Goal: Obtain resource: Download file/media

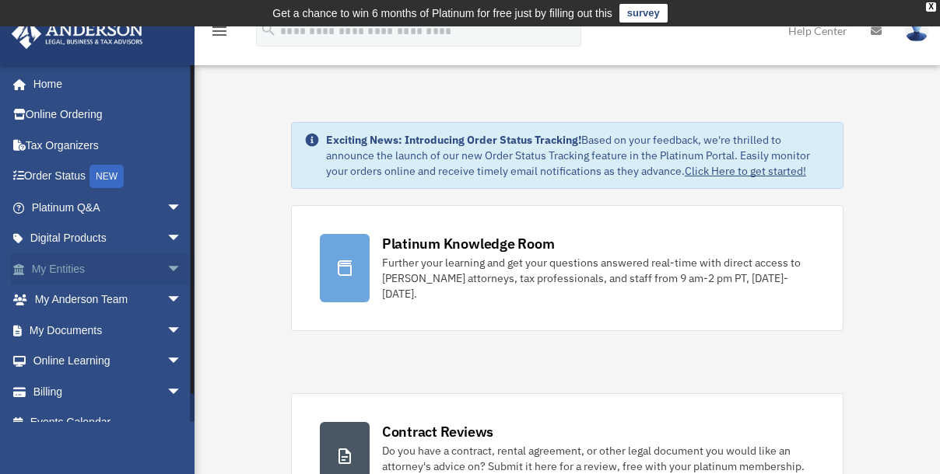
click at [166, 261] on span "arrow_drop_down" at bounding box center [181, 270] width 31 height 32
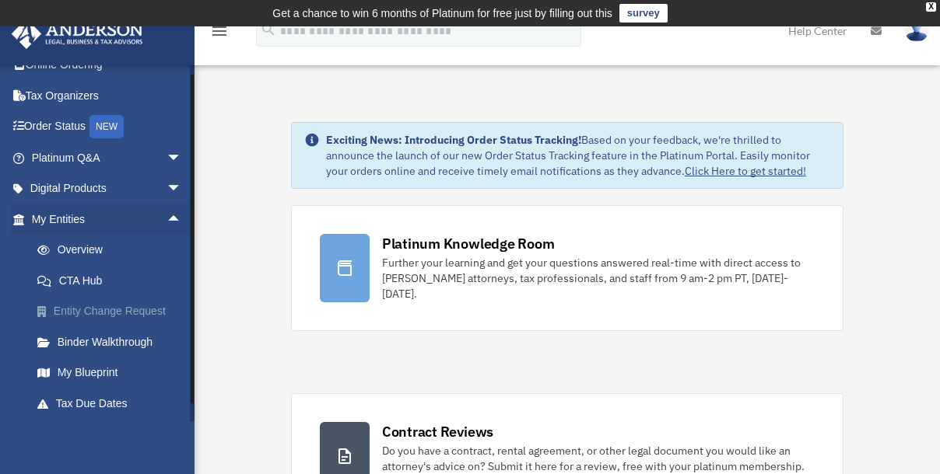
scroll to position [70, 0]
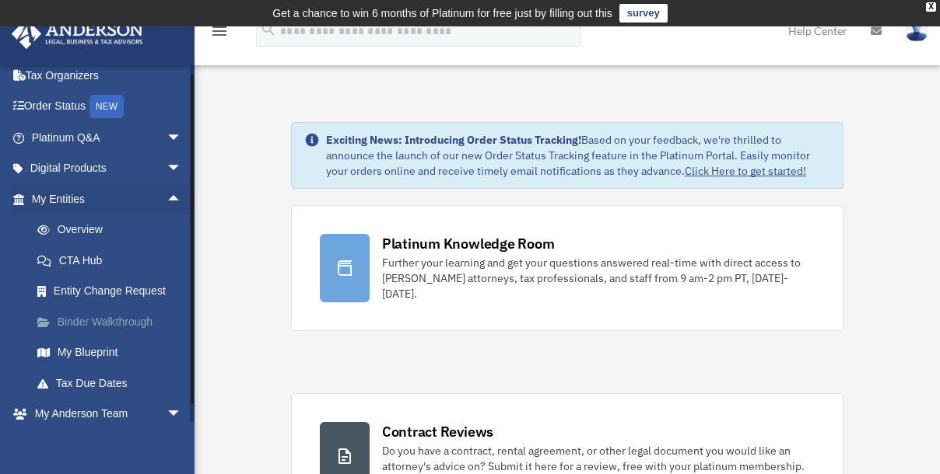
click at [115, 323] on link "Binder Walkthrough" at bounding box center [114, 321] width 184 height 31
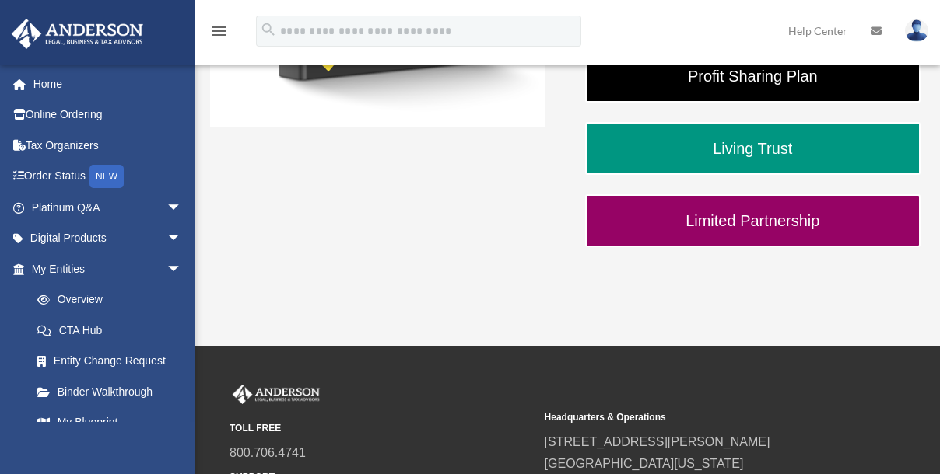
scroll to position [513, 0]
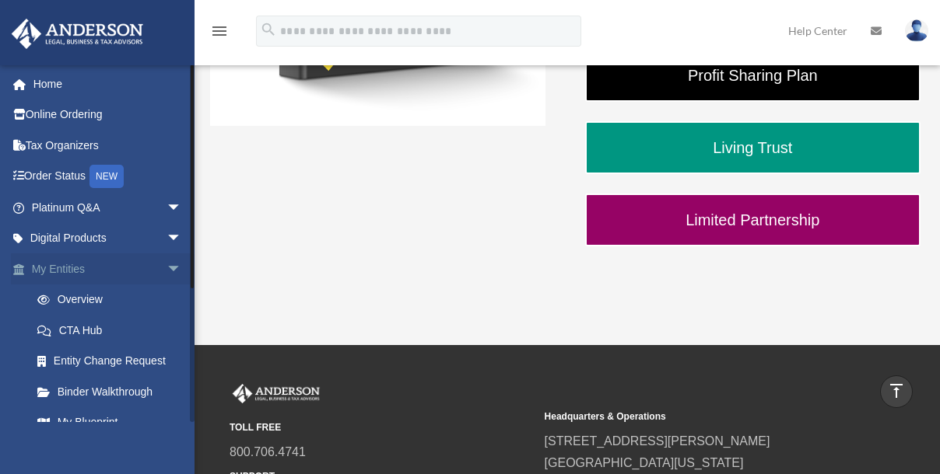
click at [166, 266] on span "arrow_drop_down" at bounding box center [181, 270] width 31 height 32
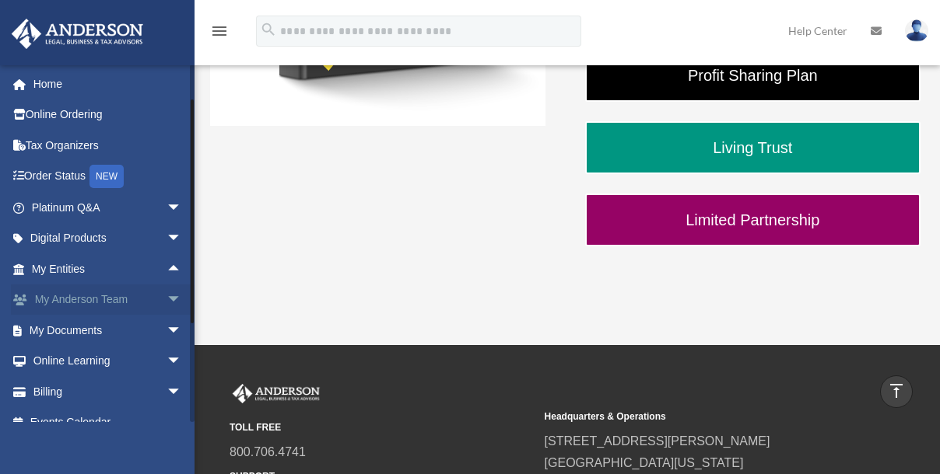
scroll to position [19, 0]
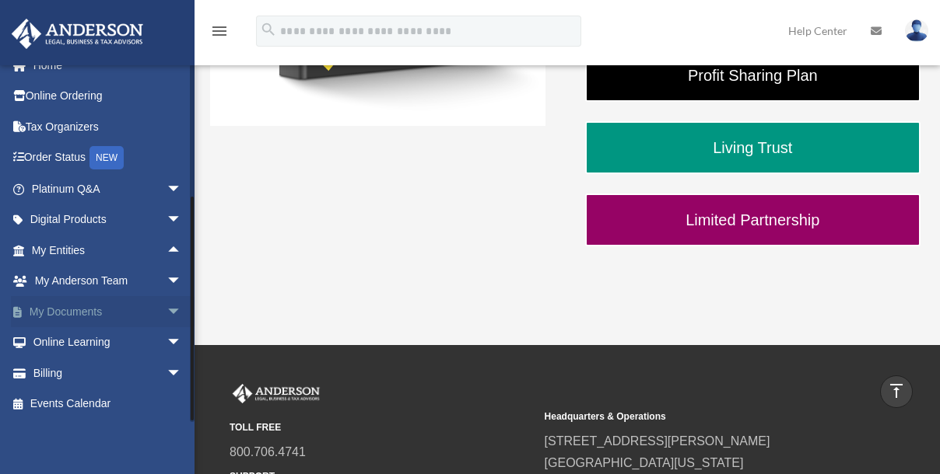
click at [166, 315] on span "arrow_drop_down" at bounding box center [181, 312] width 31 height 32
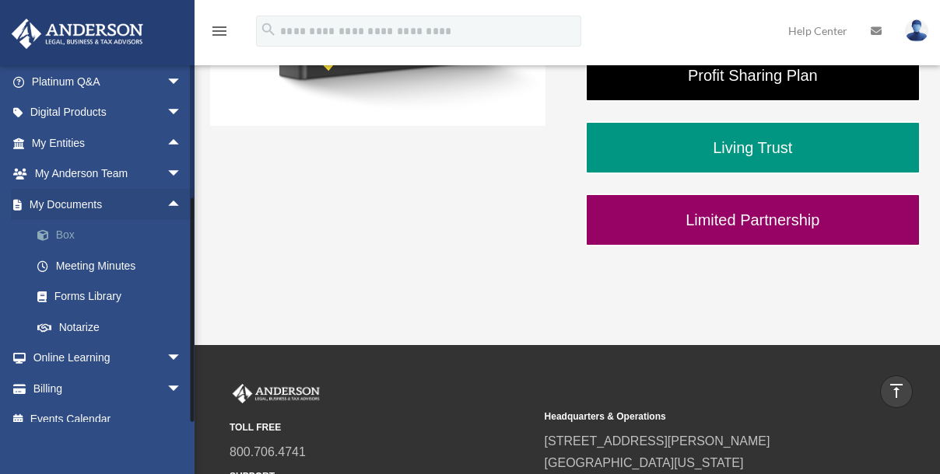
scroll to position [142, 0]
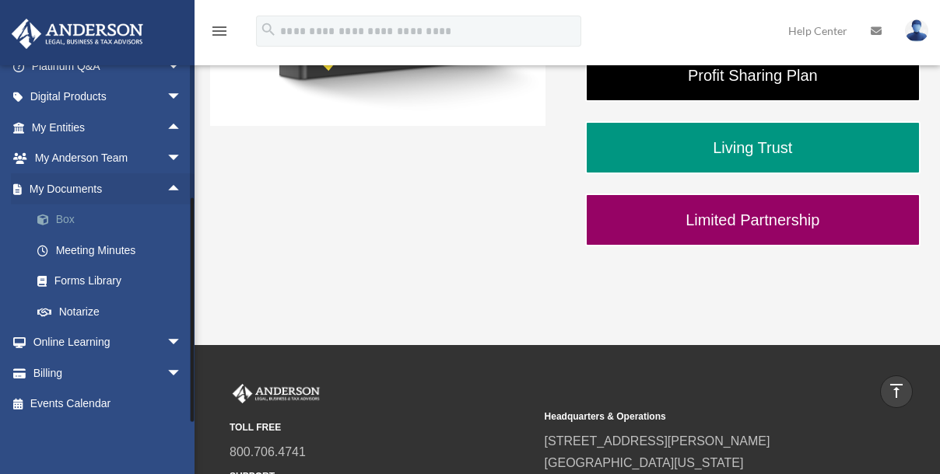
click at [61, 224] on link "Box" at bounding box center [114, 220] width 184 height 31
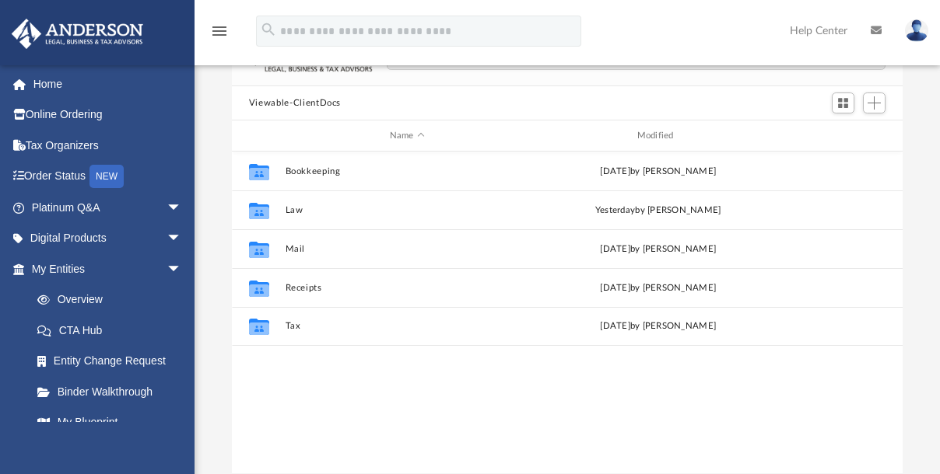
scroll to position [141, 0]
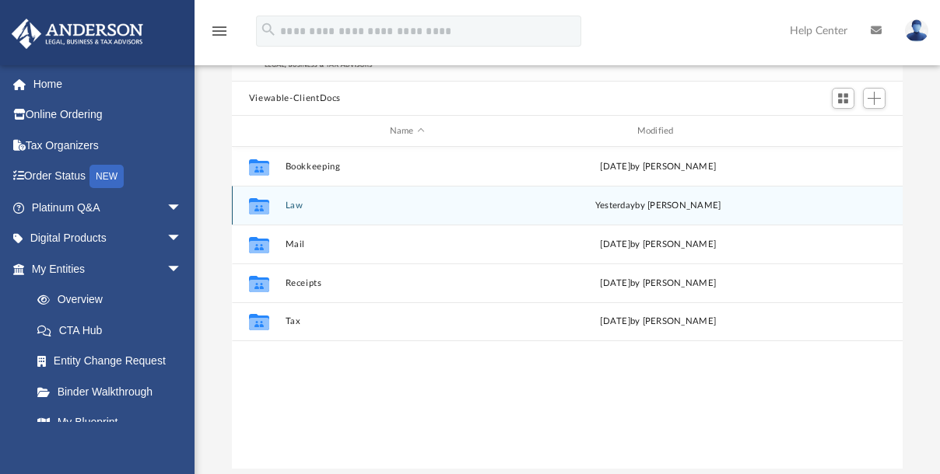
click at [271, 207] on div "Collaborated Folder" at bounding box center [259, 205] width 39 height 25
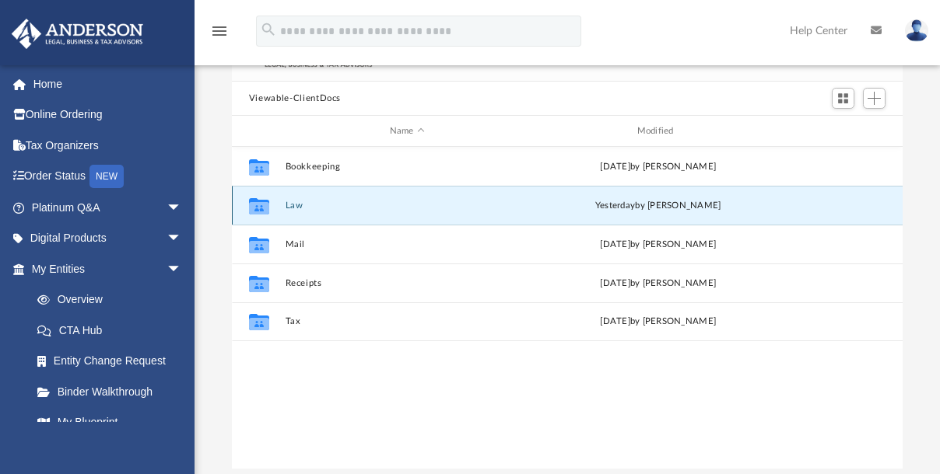
click at [300, 207] on button "Law" at bounding box center [407, 206] width 244 height 10
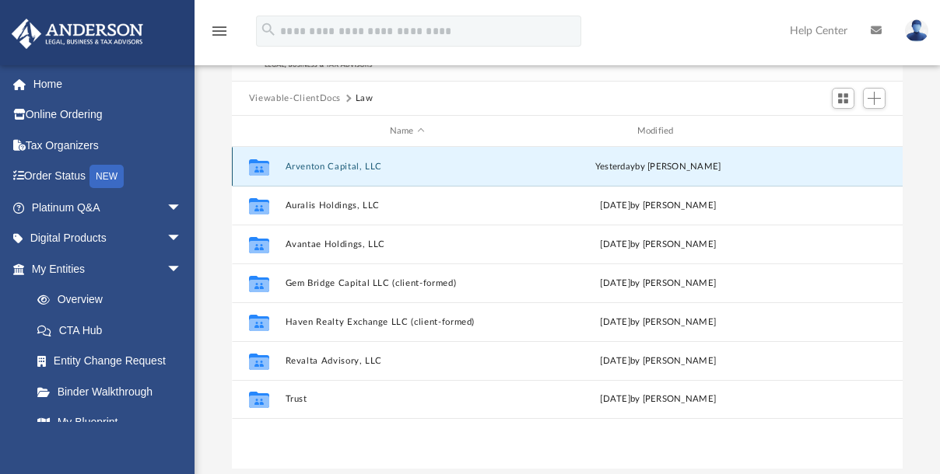
click at [338, 163] on button "Arventon Capital, LLC" at bounding box center [407, 167] width 244 height 10
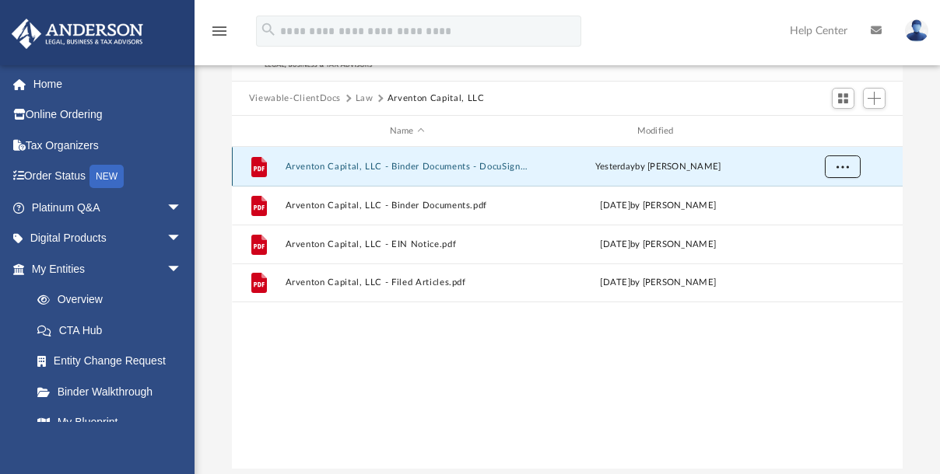
click at [845, 170] on button "More options" at bounding box center [842, 167] width 36 height 23
click at [814, 227] on li "Download" at bounding box center [828, 222] width 45 height 16
click at [844, 173] on button "More options" at bounding box center [842, 167] width 36 height 23
click at [430, 408] on div "File Arventon Capital, LLC - Binder Documents - DocuSigned.pdf yesterday by Lau…" at bounding box center [567, 308] width 670 height 323
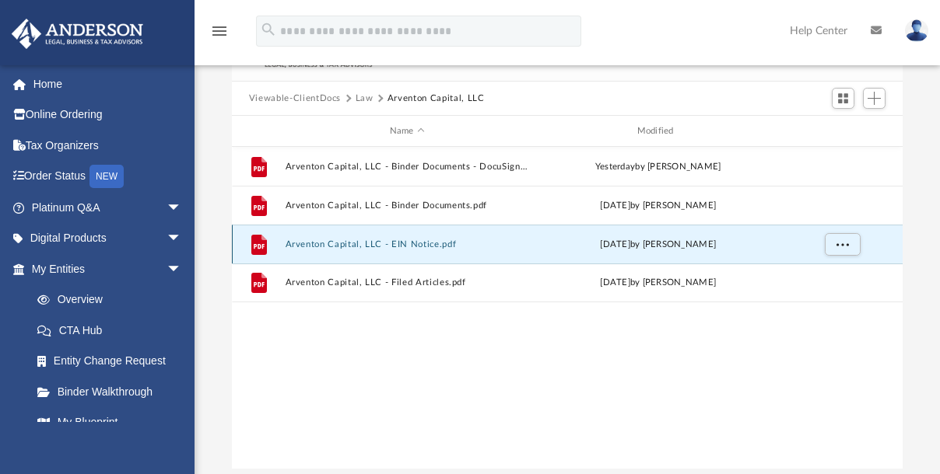
click at [471, 240] on button "Arventon Capital, LLC - EIN Notice.pdf" at bounding box center [407, 245] width 244 height 10
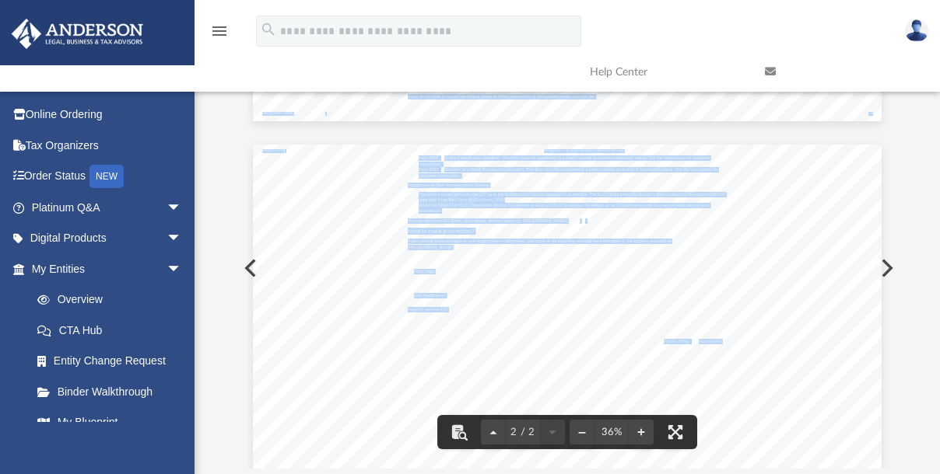
scroll to position [0, 0]
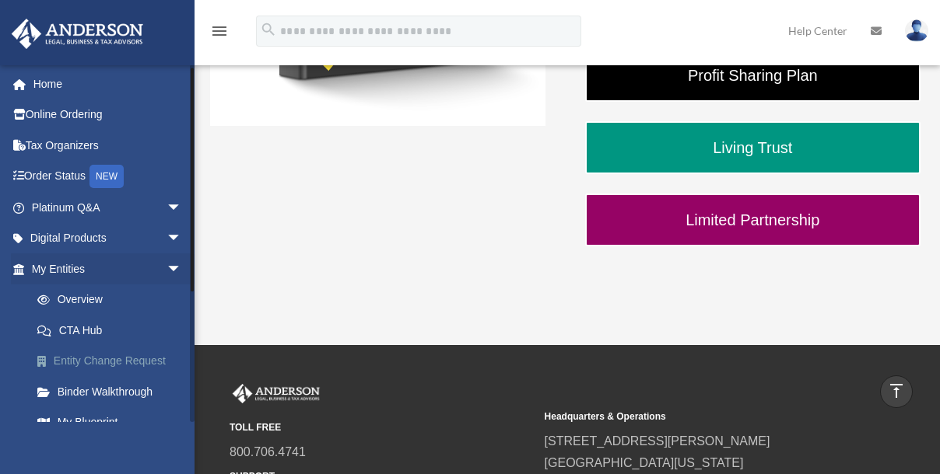
scroll to position [203, 0]
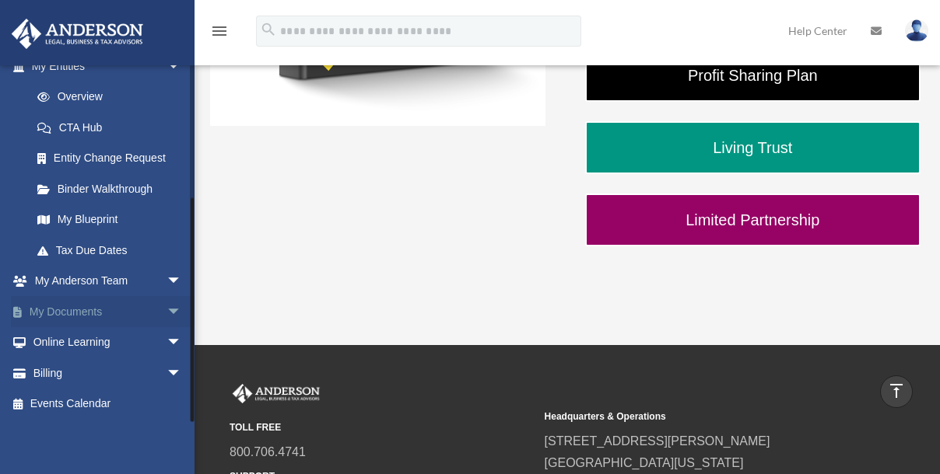
click at [106, 311] on link "My Documents arrow_drop_down" at bounding box center [108, 311] width 194 height 31
click at [168, 306] on span "arrow_drop_down" at bounding box center [181, 312] width 31 height 32
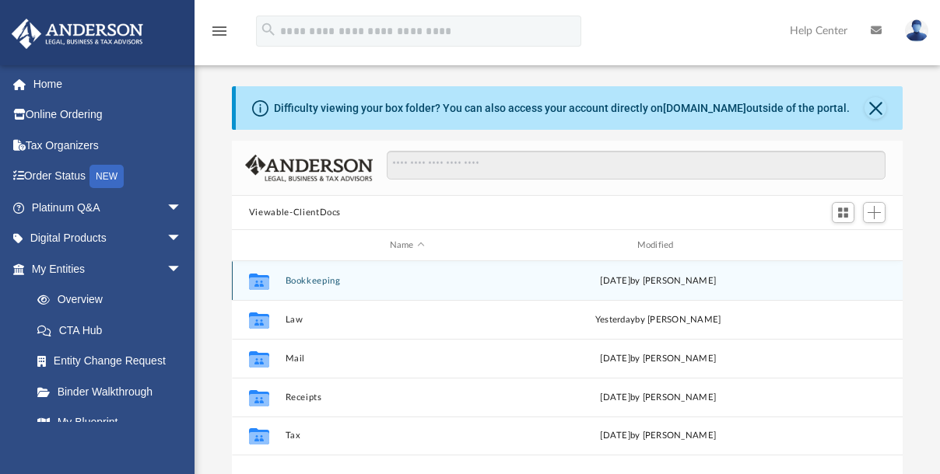
scroll to position [342, 660]
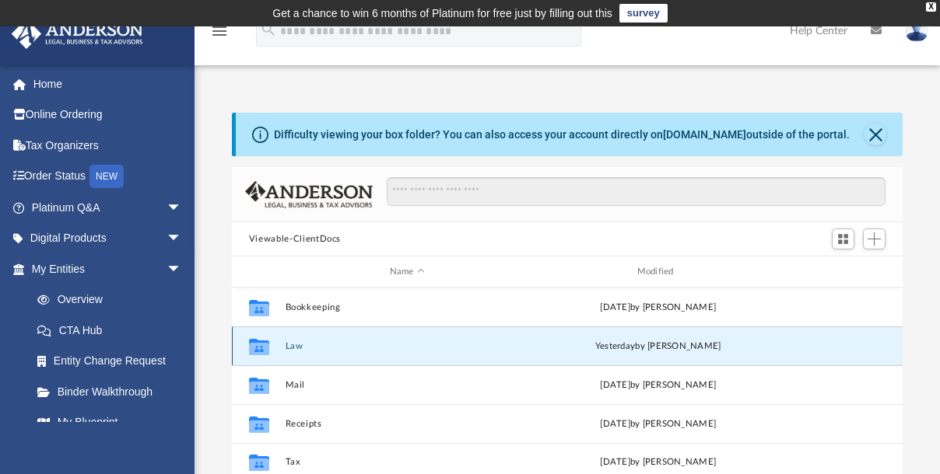
click at [298, 346] on button "Law" at bounding box center [407, 346] width 244 height 10
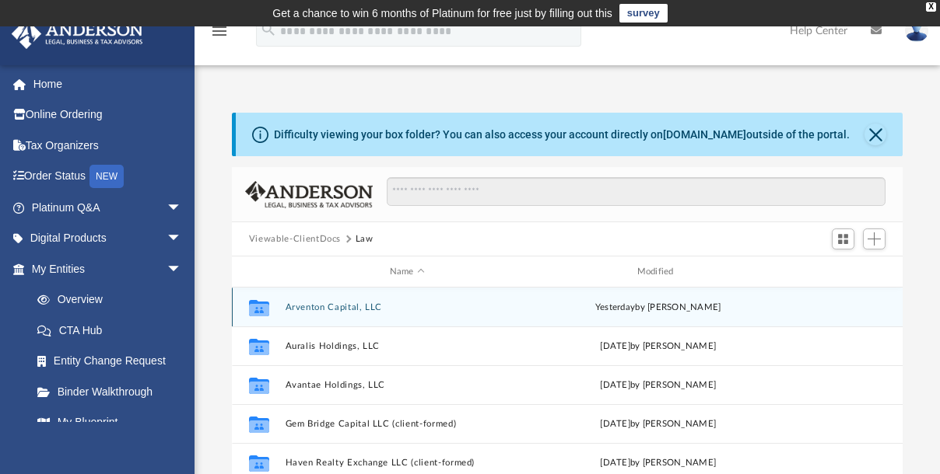
click at [331, 311] on button "Arventon Capital, LLC" at bounding box center [407, 308] width 244 height 10
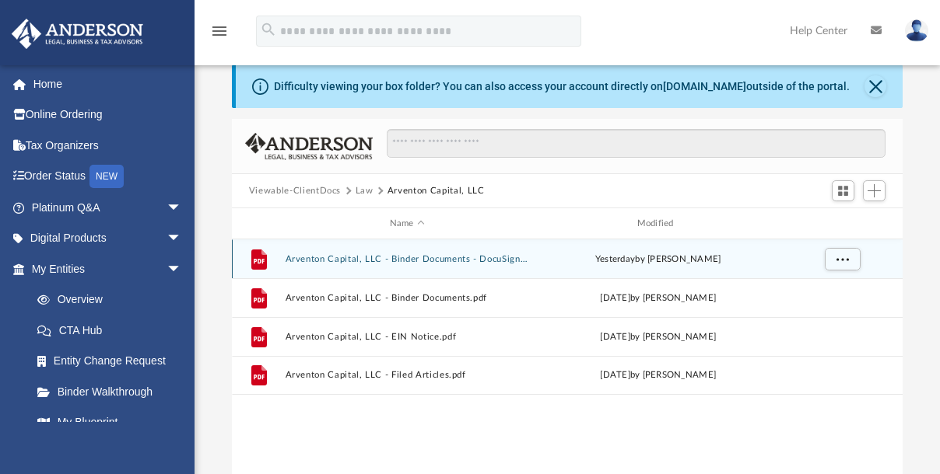
scroll to position [70, 0]
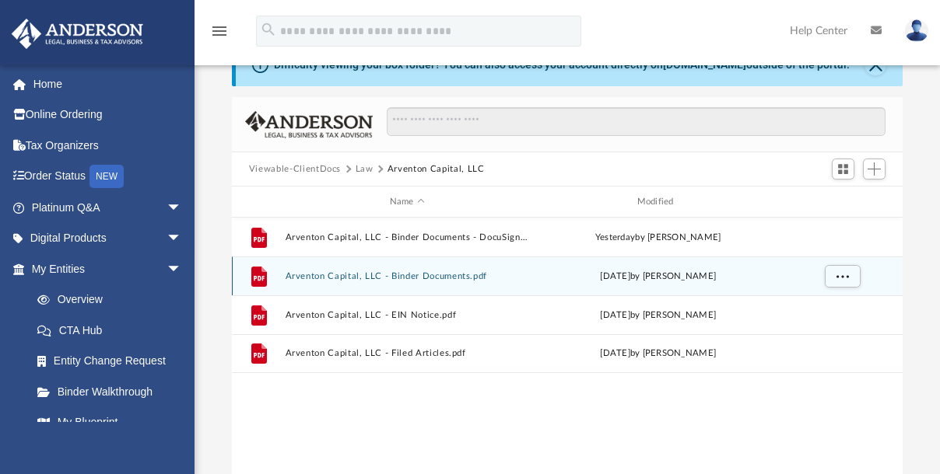
click at [406, 280] on div "File Arventon Capital, LLC - Binder Documents.pdf Wed Sep 3 2025 by Lauren Thor…" at bounding box center [567, 276] width 670 height 39
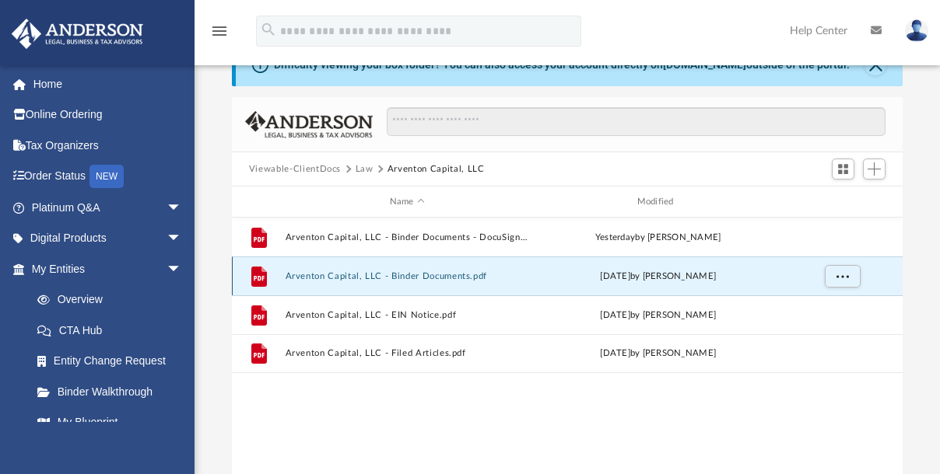
click at [406, 278] on button "Arventon Capital, LLC - Binder Documents.pdf" at bounding box center [407, 276] width 244 height 10
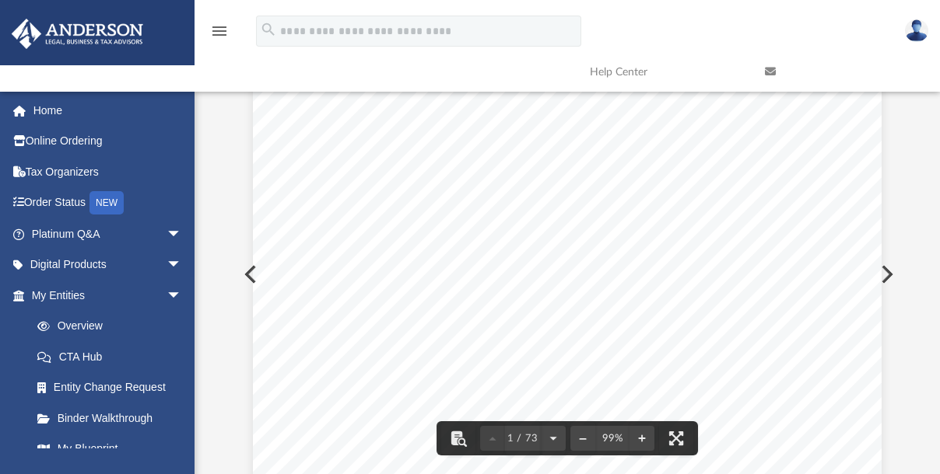
scroll to position [0, 0]
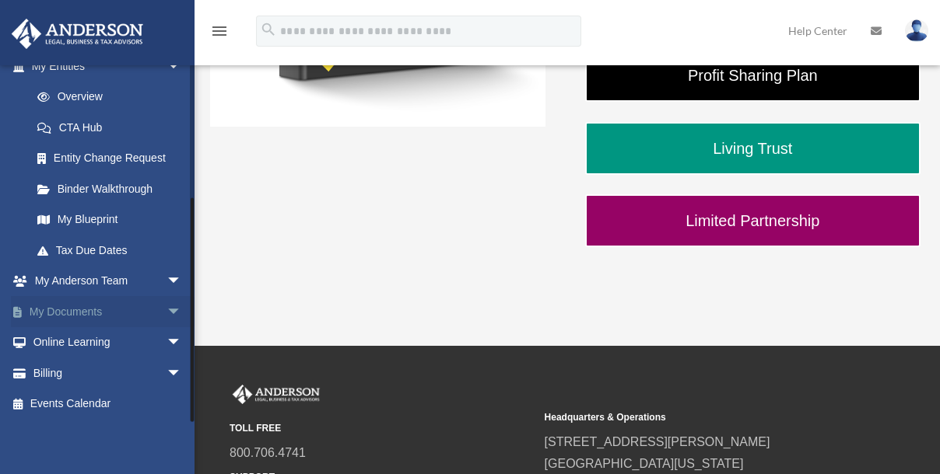
scroll to position [513, 0]
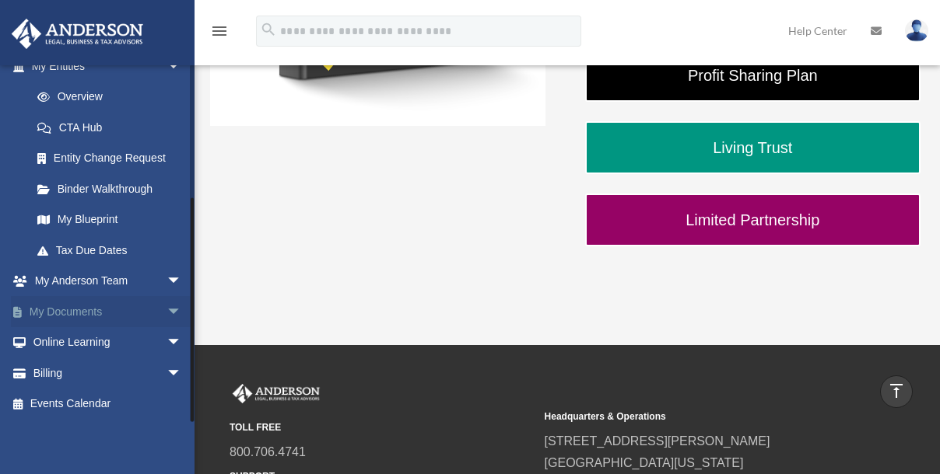
click at [145, 309] on link "My Documents arrow_drop_down" at bounding box center [108, 311] width 194 height 31
click at [166, 317] on span "arrow_drop_down" at bounding box center [181, 312] width 31 height 32
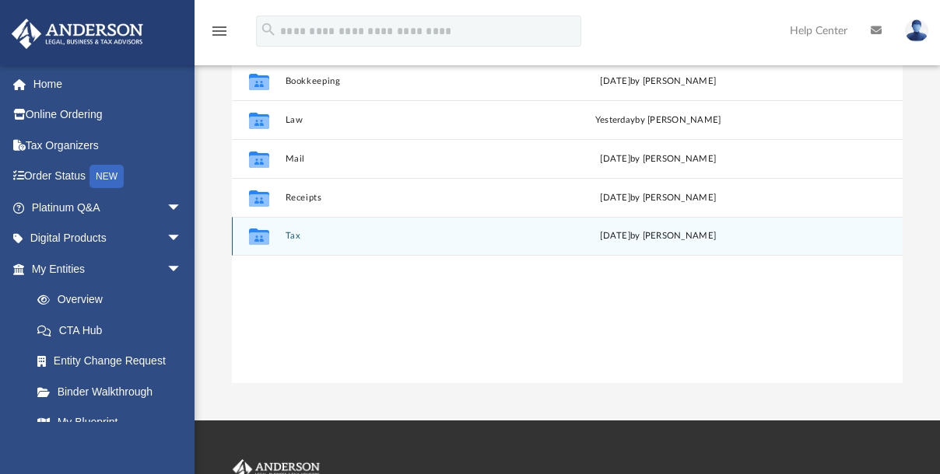
scroll to position [229, 0]
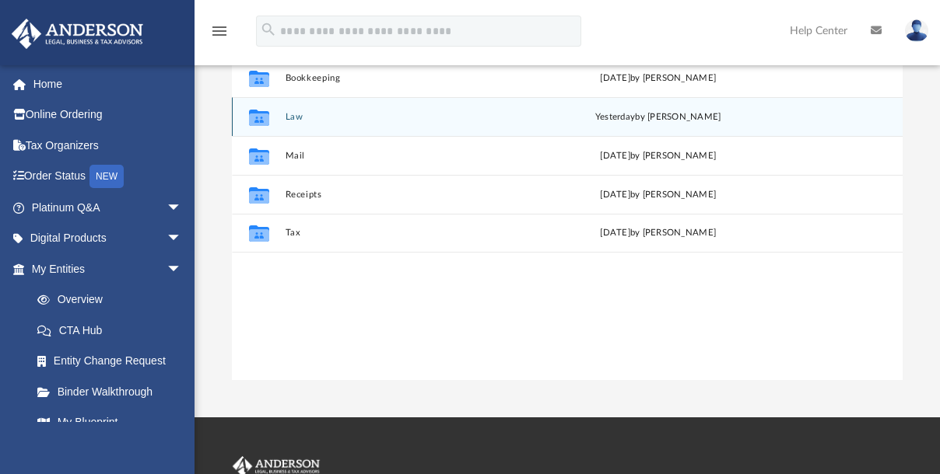
click at [300, 114] on button "Law" at bounding box center [407, 117] width 244 height 10
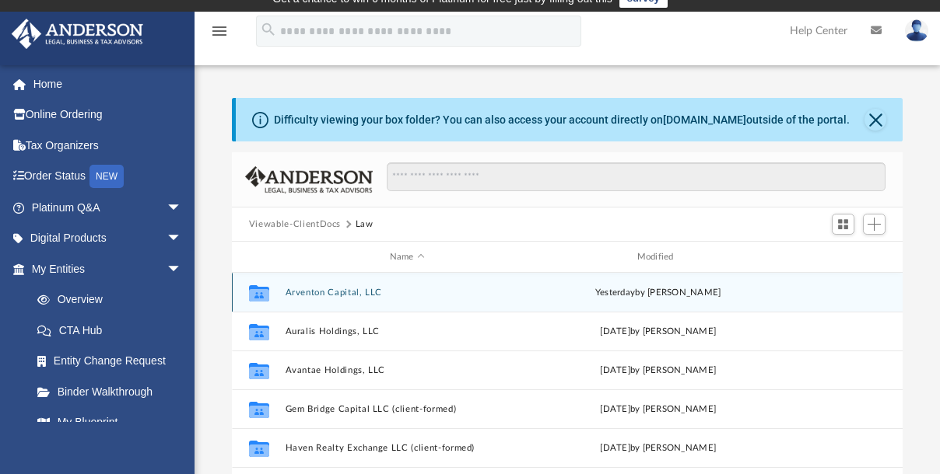
scroll to position [0, 0]
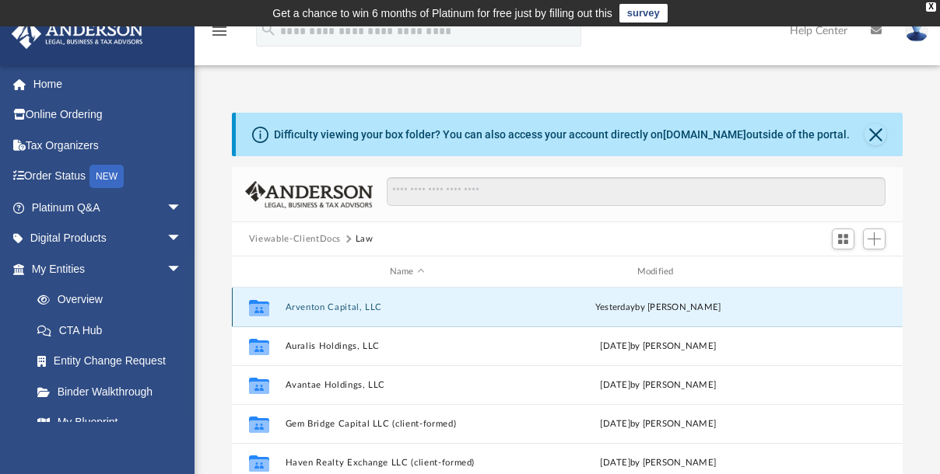
click at [373, 304] on button "Arventon Capital, LLC" at bounding box center [407, 308] width 244 height 10
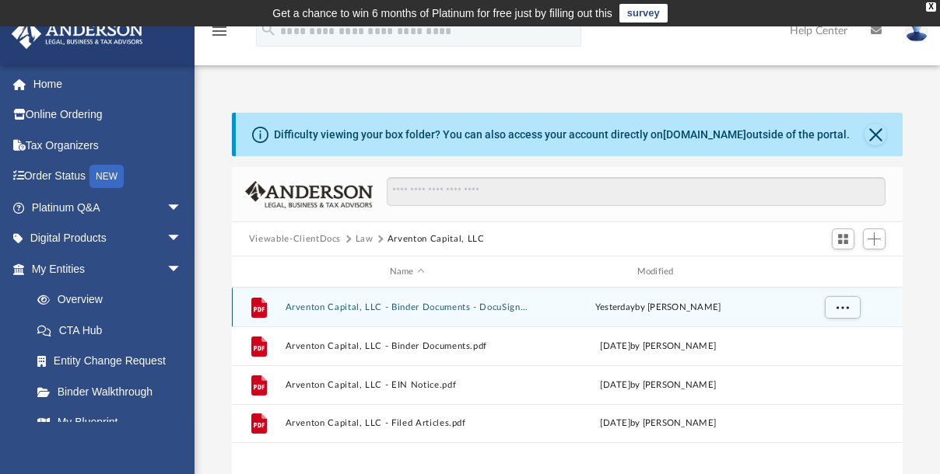
scroll to position [70, 0]
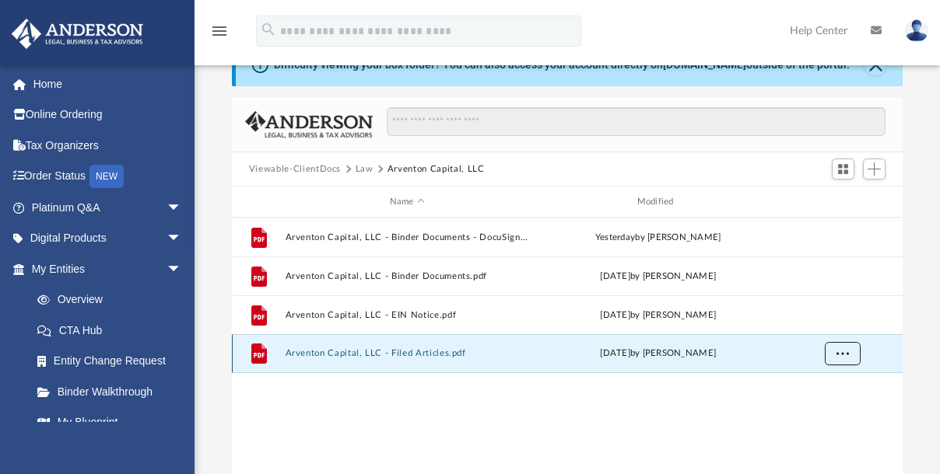
click at [845, 347] on button "More options" at bounding box center [842, 353] width 36 height 23
click at [821, 384] on li "Preview" at bounding box center [828, 384] width 45 height 16
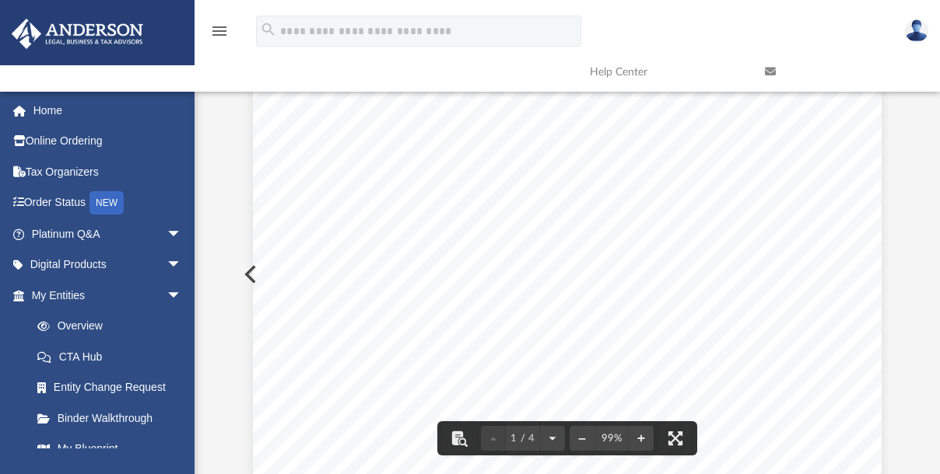
scroll to position [0, 0]
click at [229, 32] on div "menu" at bounding box center [219, 32] width 50 height 40
click at [222, 31] on icon "menu" at bounding box center [219, 31] width 19 height 19
